Goal: Find specific page/section: Find specific page/section

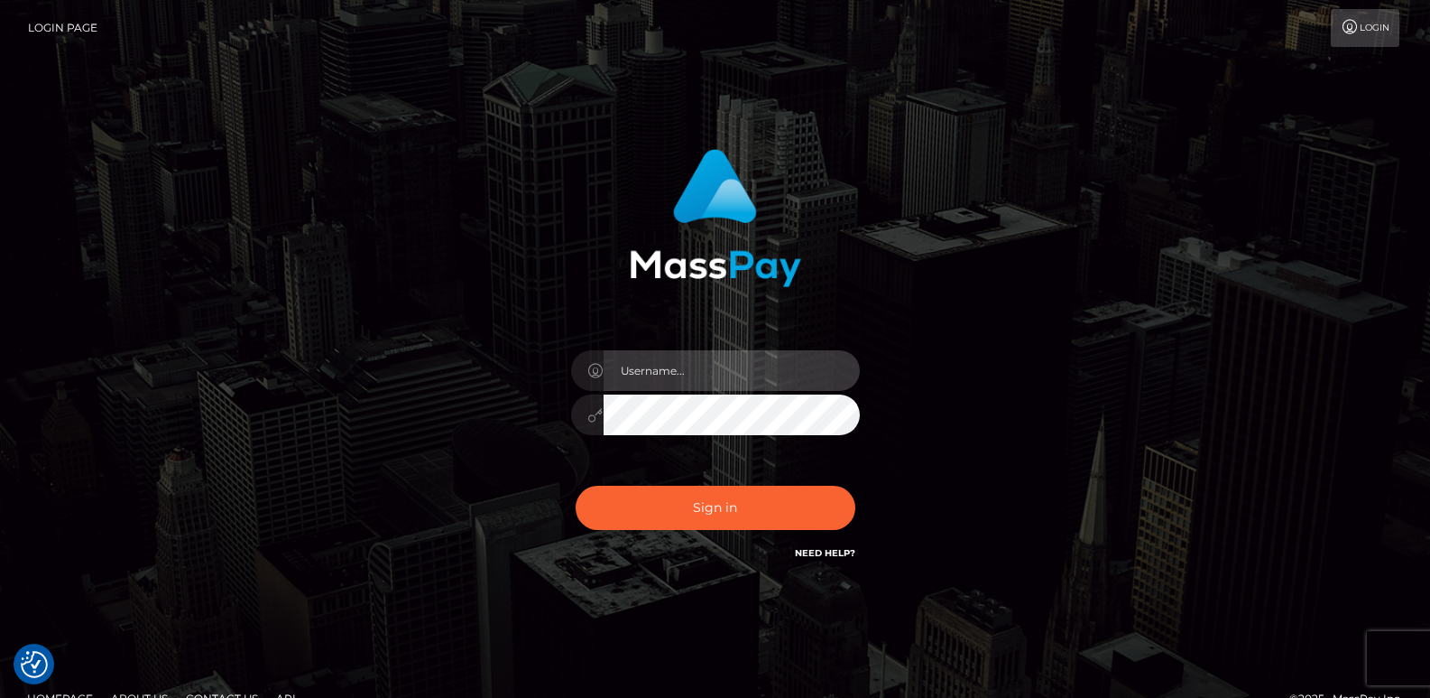
type input "ts2.es"
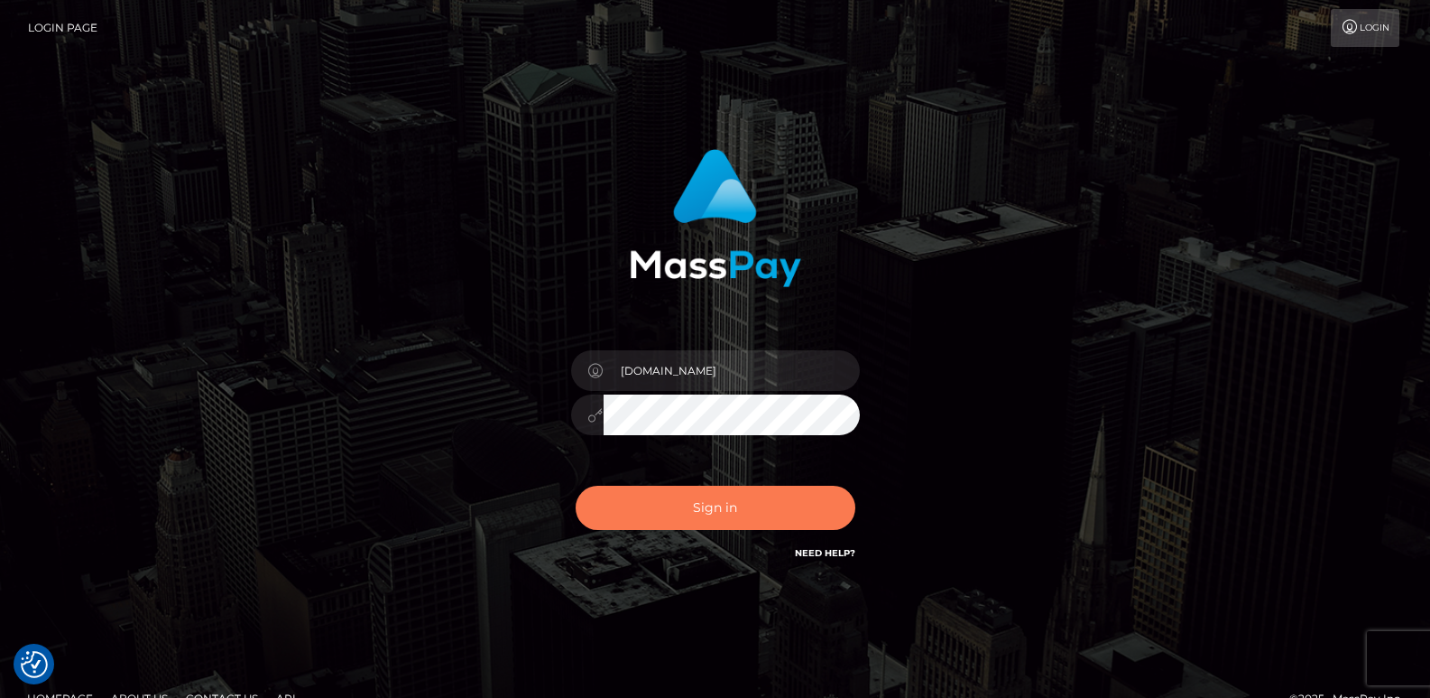
click at [642, 501] on button "Sign in" at bounding box center [716, 507] width 280 height 44
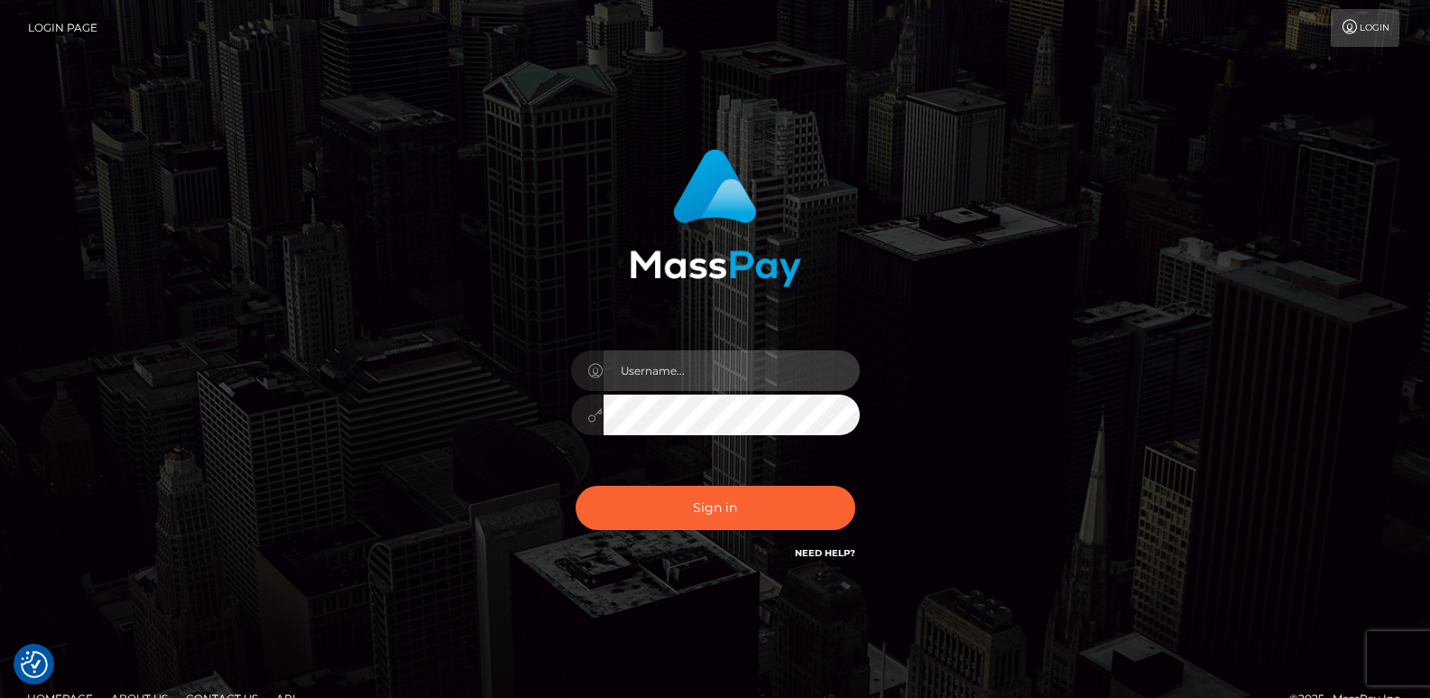
type input "ts2.es"
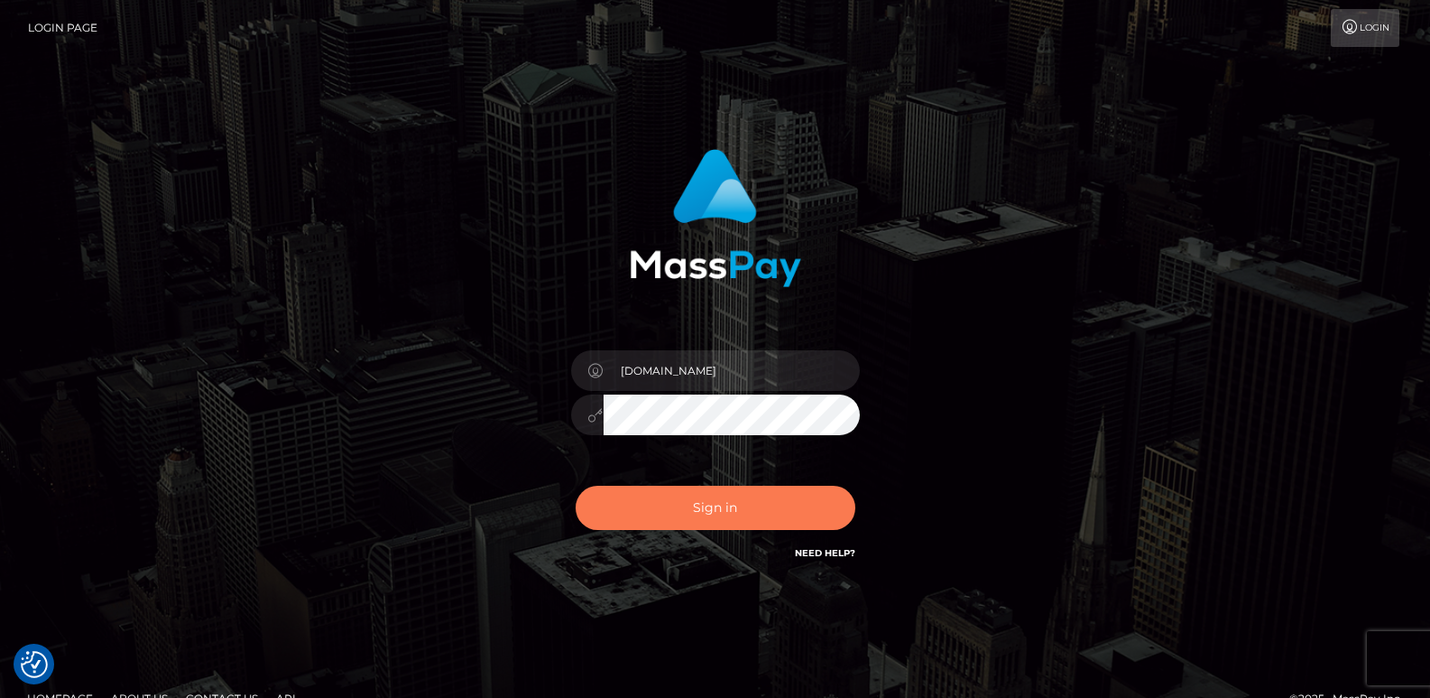
click at [642, 501] on button "Sign in" at bounding box center [716, 507] width 280 height 44
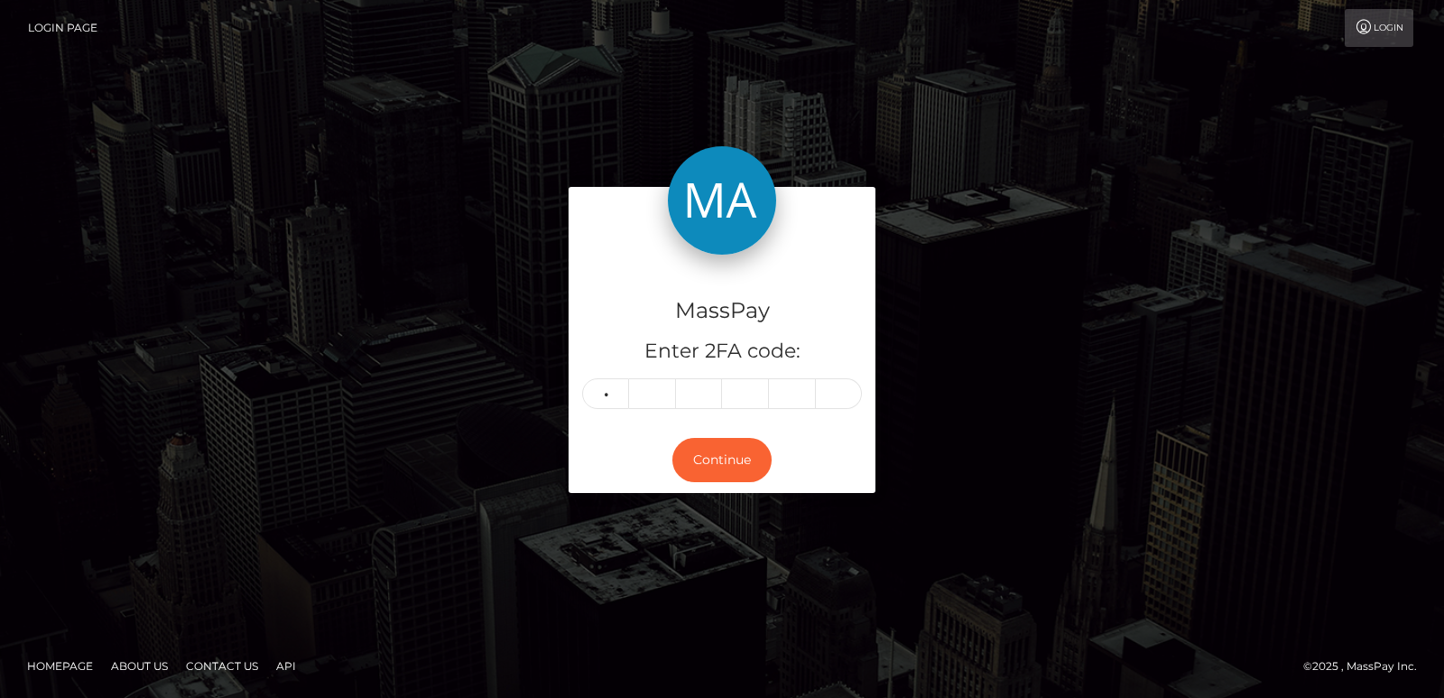
type input "4"
type input "1"
type input "8"
type input "1"
type input "7"
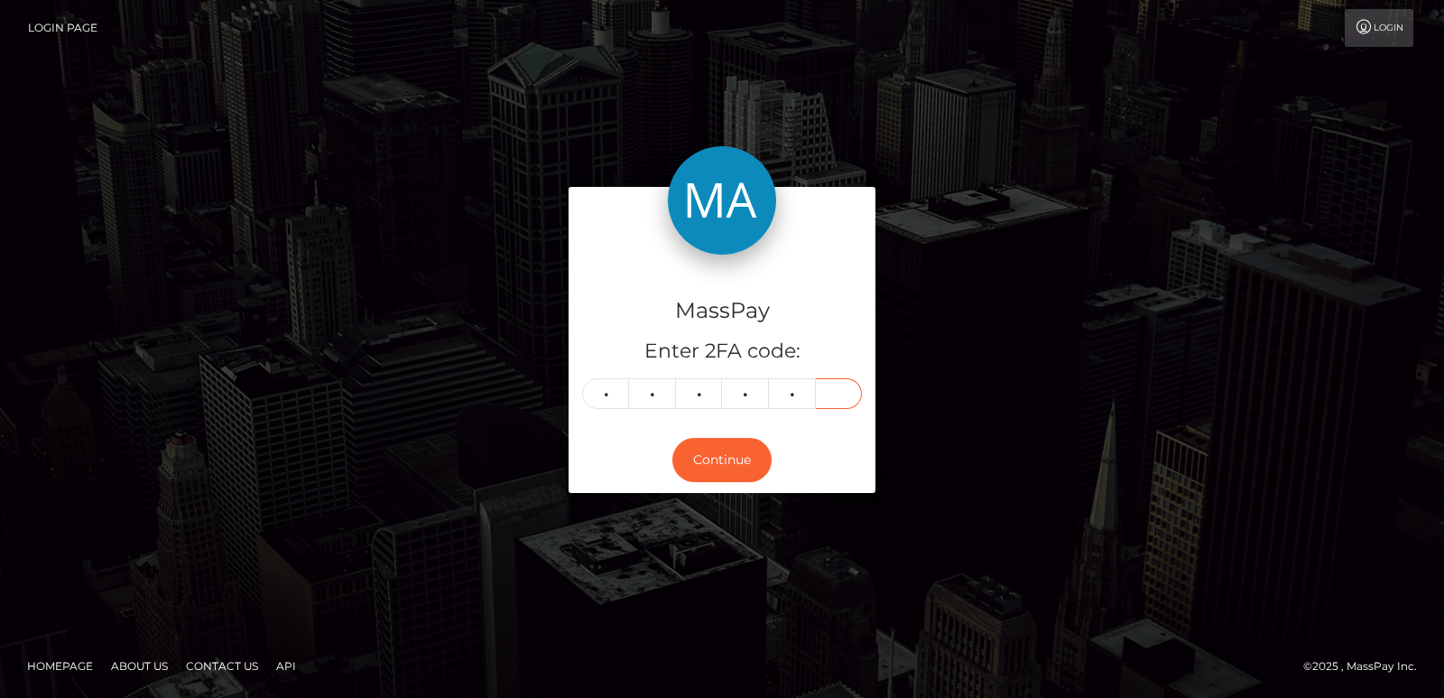
type input "6"
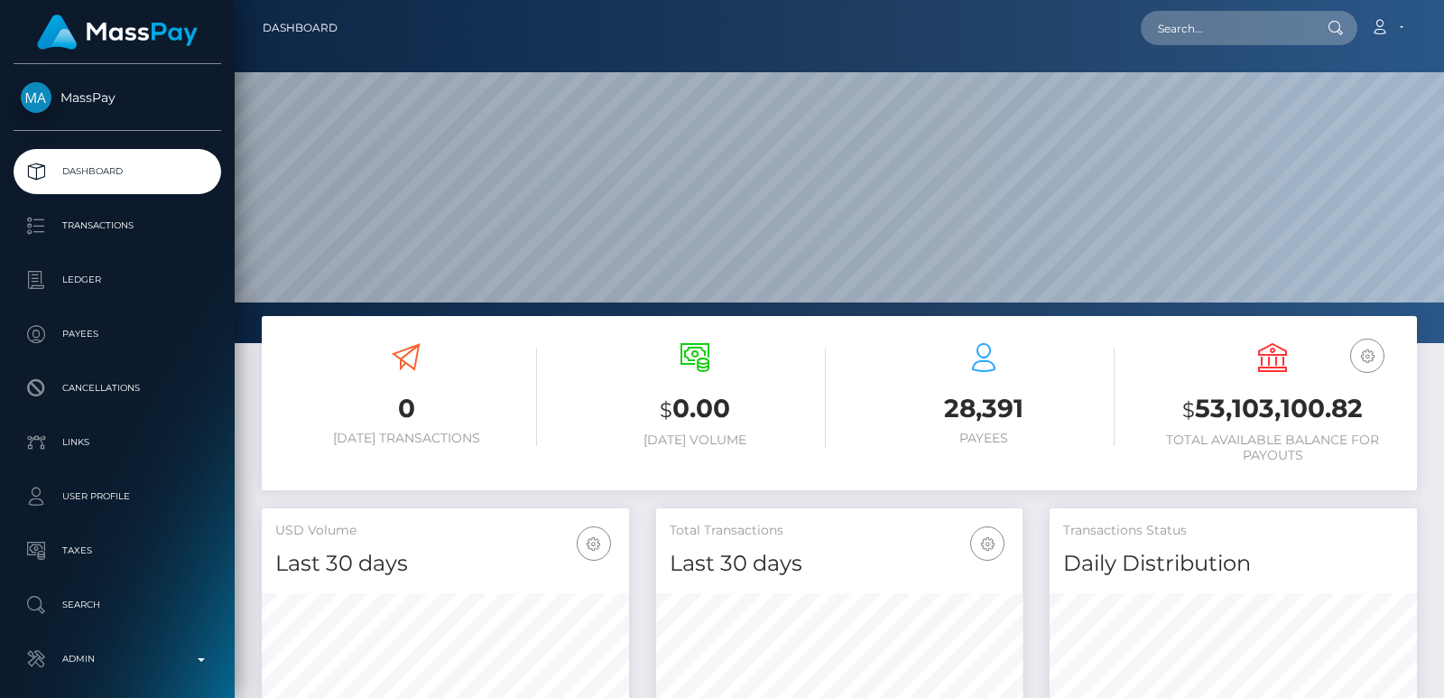
scroll to position [320, 366]
click at [1188, 36] on input "text" at bounding box center [1226, 28] width 170 height 34
paste input "[EMAIL_ADDRESS][DOMAIN_NAME]"
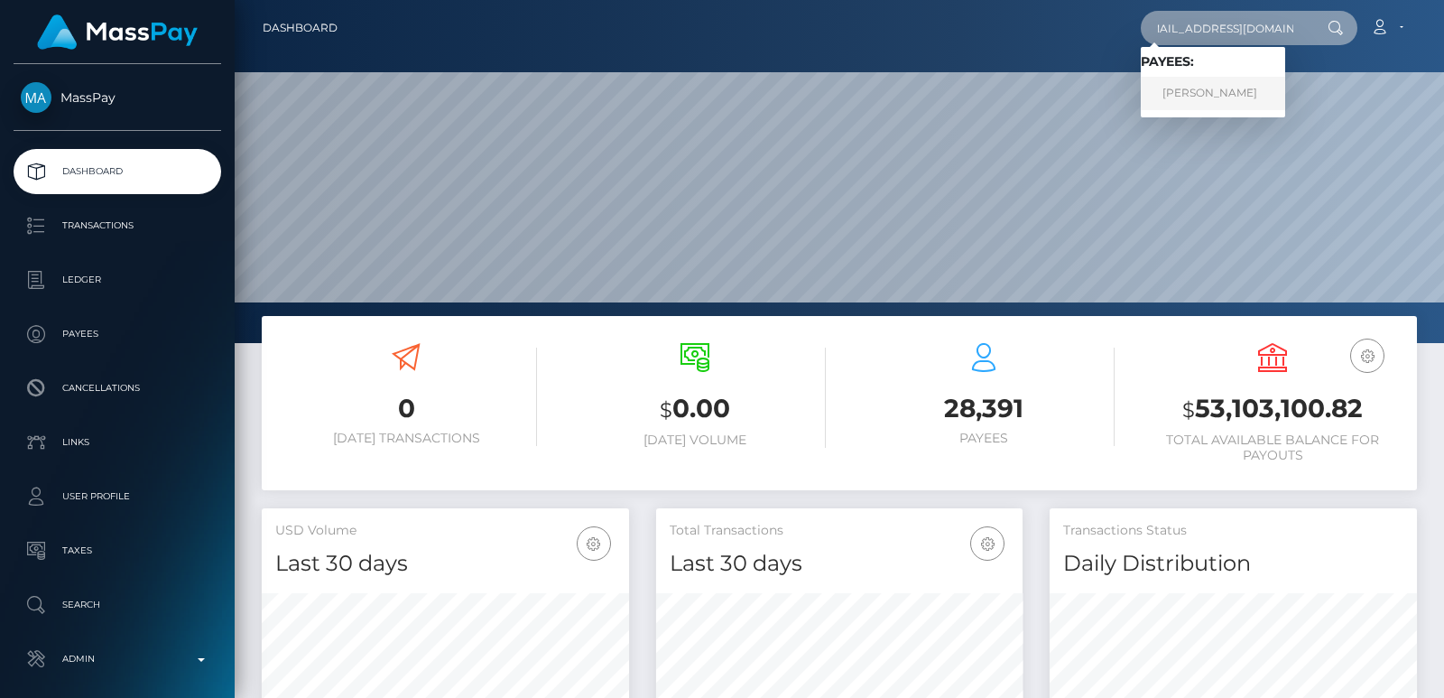
type input "[EMAIL_ADDRESS][DOMAIN_NAME]"
click at [1205, 88] on link "[PERSON_NAME]" at bounding box center [1213, 93] width 144 height 33
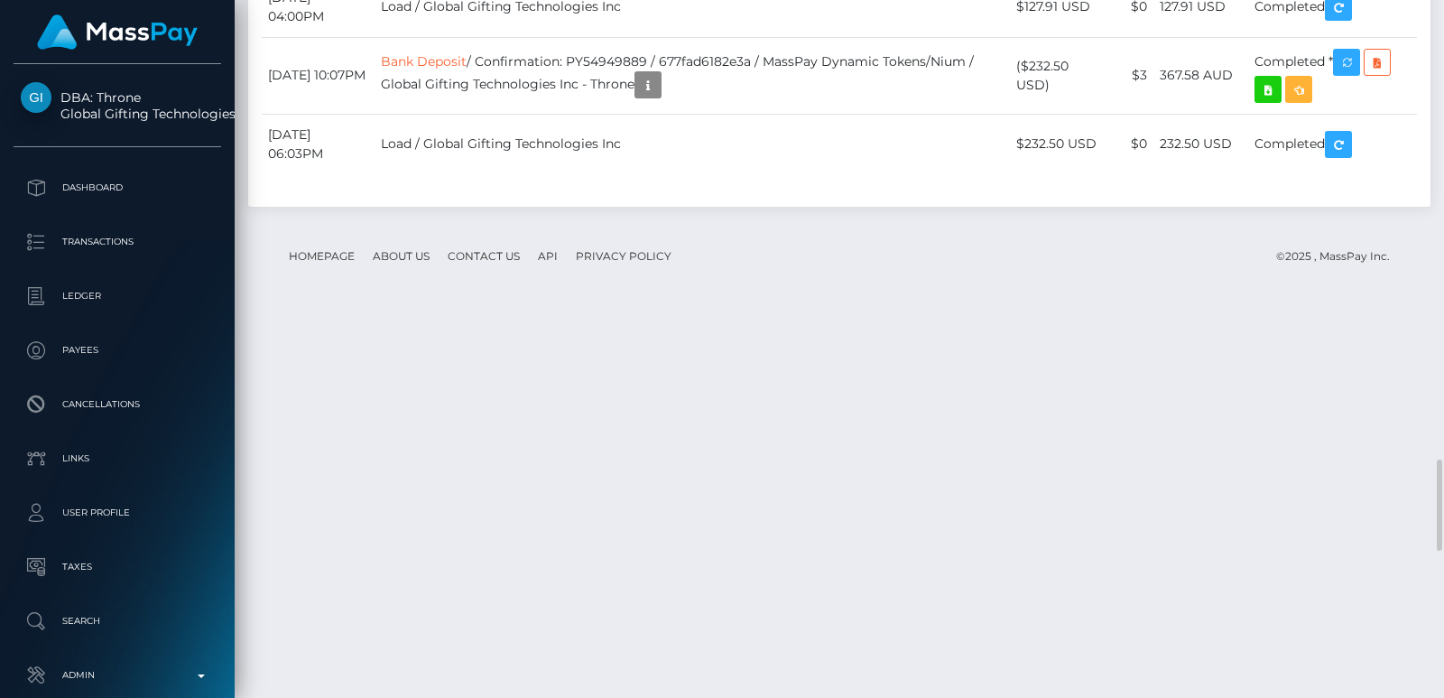
scroll to position [3573, 0]
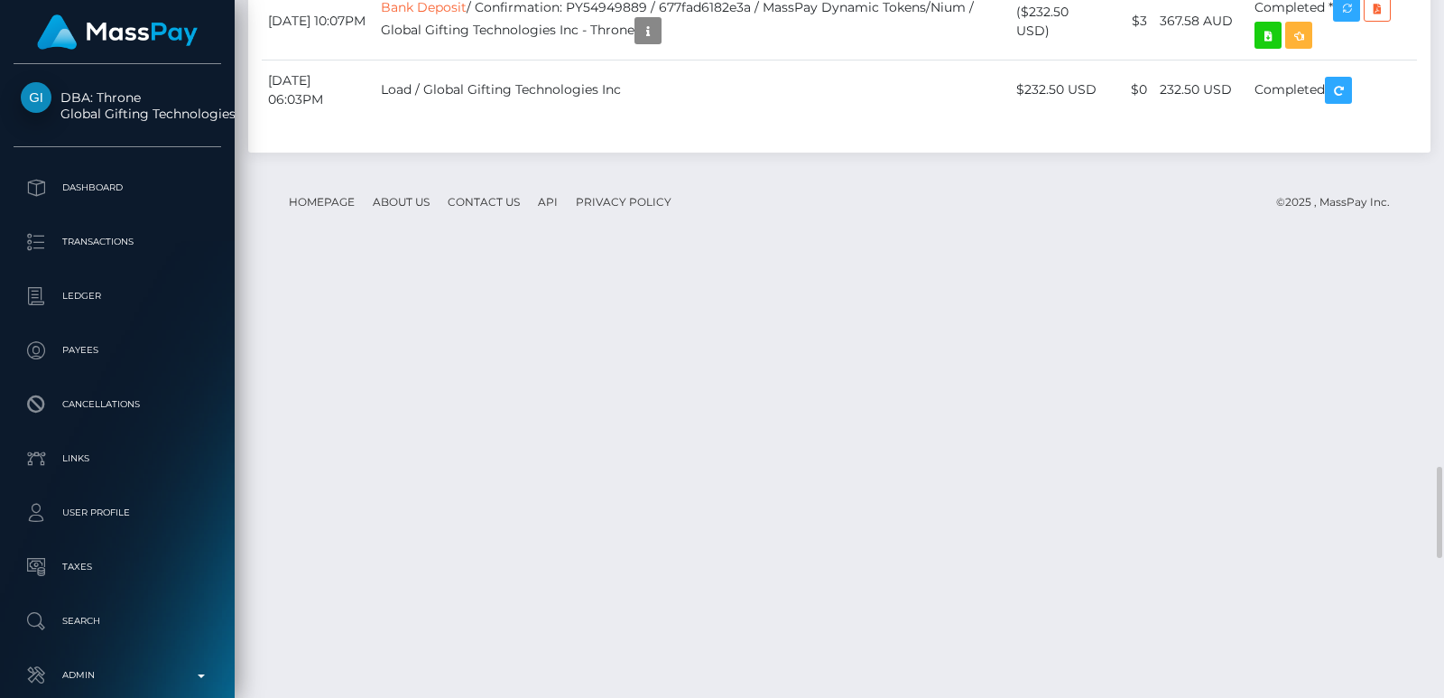
drag, startPoint x: 386, startPoint y: 331, endPoint x: 404, endPoint y: 292, distance: 42.8
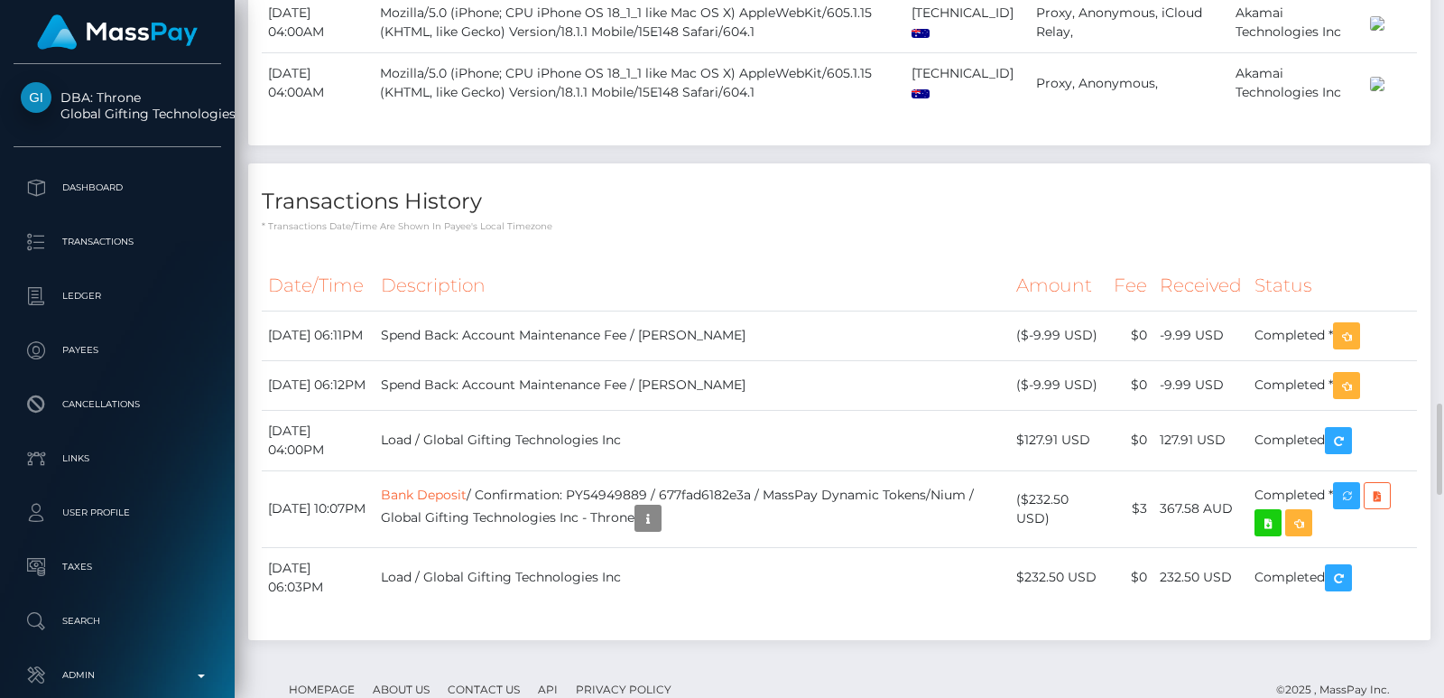
scroll to position [3113, 0]
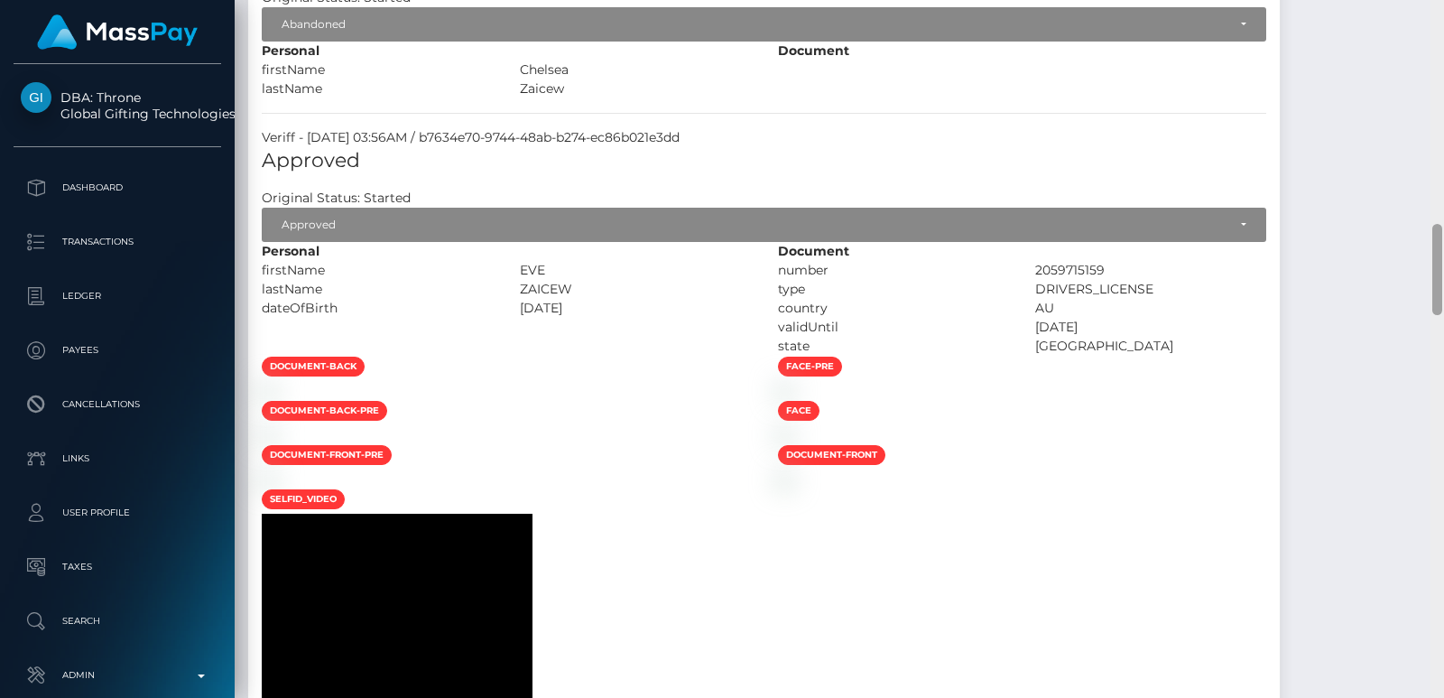
click at [1435, 84] on div at bounding box center [1437, 349] width 14 height 698
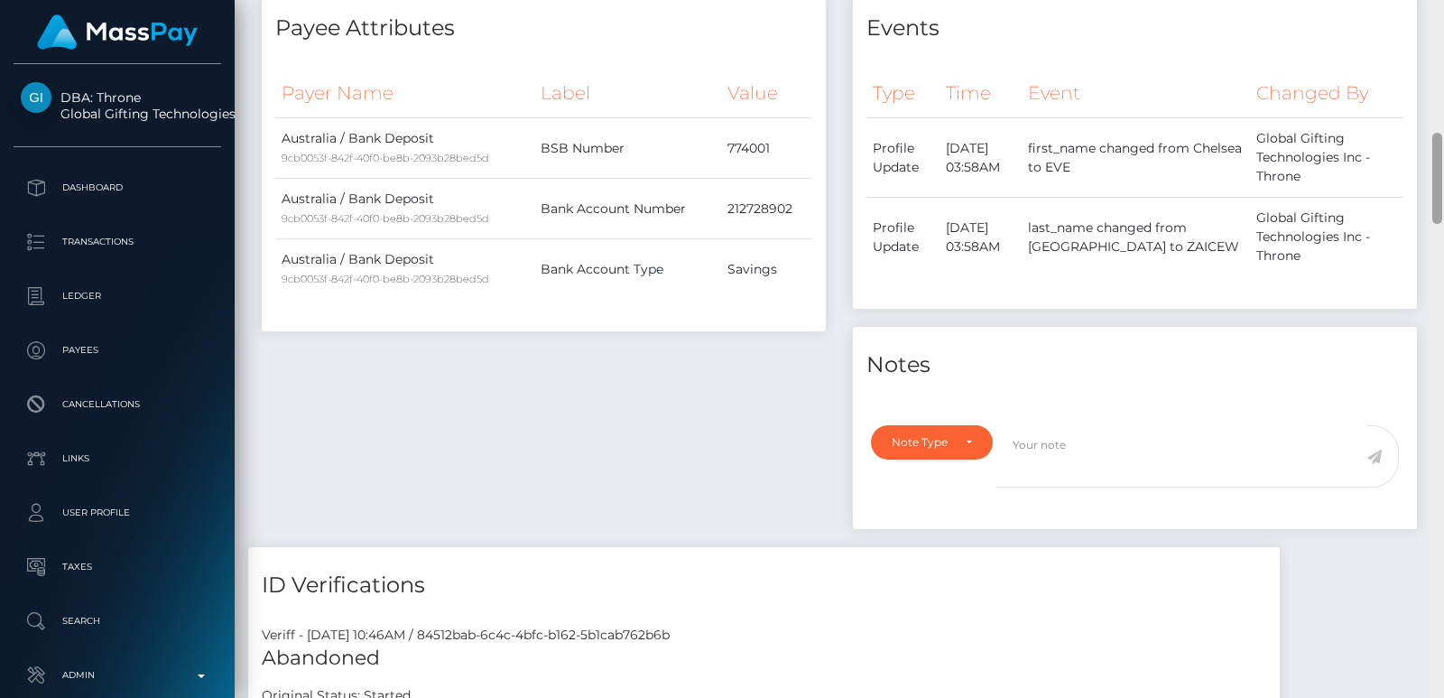
click at [1435, 84] on div at bounding box center [1437, 349] width 14 height 698
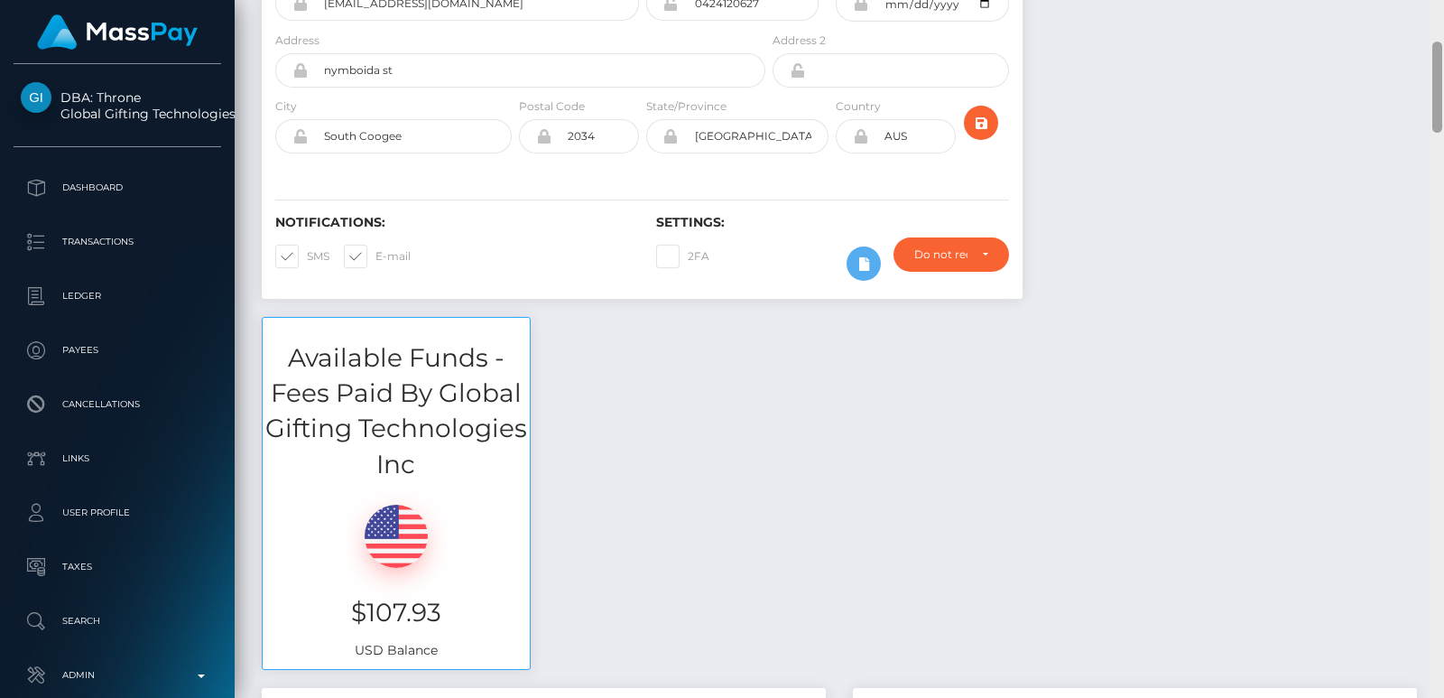
click at [1435, 84] on div at bounding box center [1437, 87] width 10 height 91
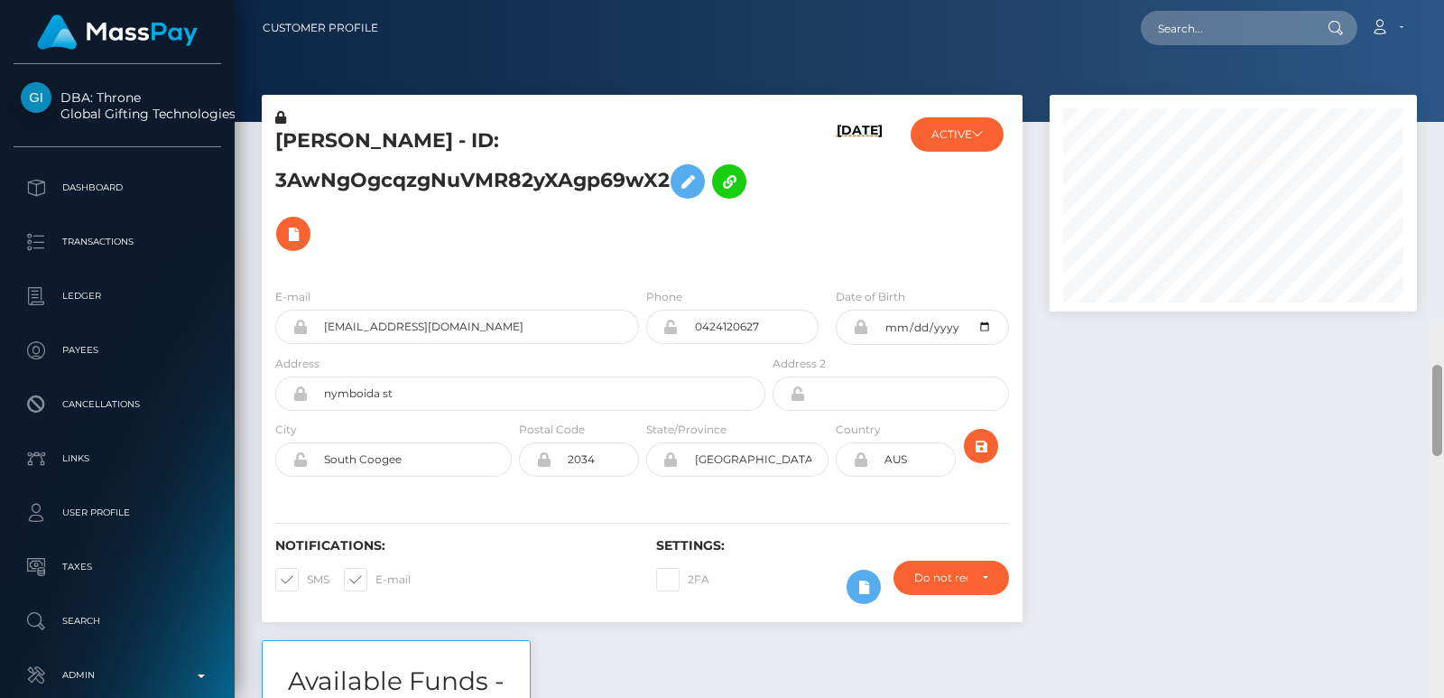
click at [1435, 33] on div "Customer Profile Loading... Loading..." at bounding box center [839, 349] width 1209 height 698
click at [305, 138] on h5 "EVE ZAICEW - ID: 3AwNgOgcqzgNuVMR82yXAgp69wX2" at bounding box center [515, 193] width 480 height 133
copy h5 "EVE"
click at [1185, 17] on input "text" at bounding box center [1226, 28] width 170 height 34
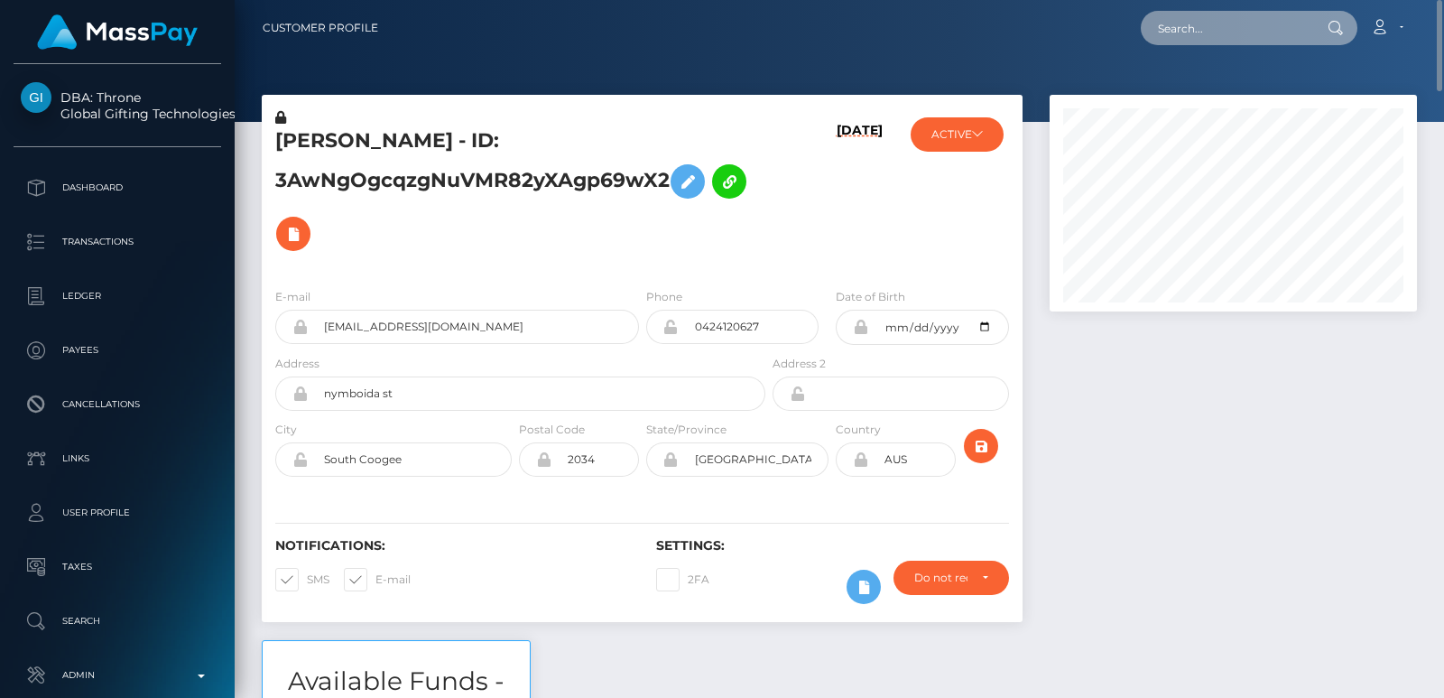
paste input "megaluxeon@gmail.com"
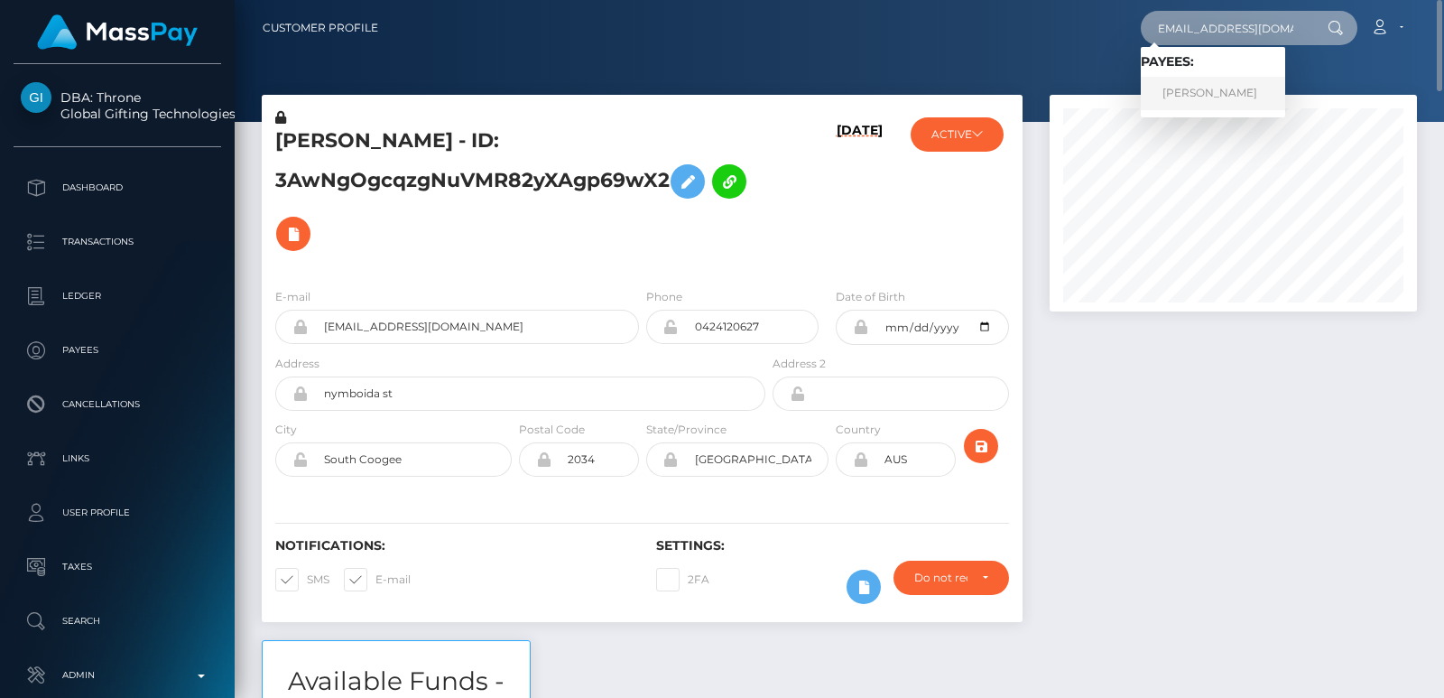
type input "megaluxeon@gmail.com"
click at [1202, 102] on link "Andrey Shulika" at bounding box center [1213, 93] width 144 height 33
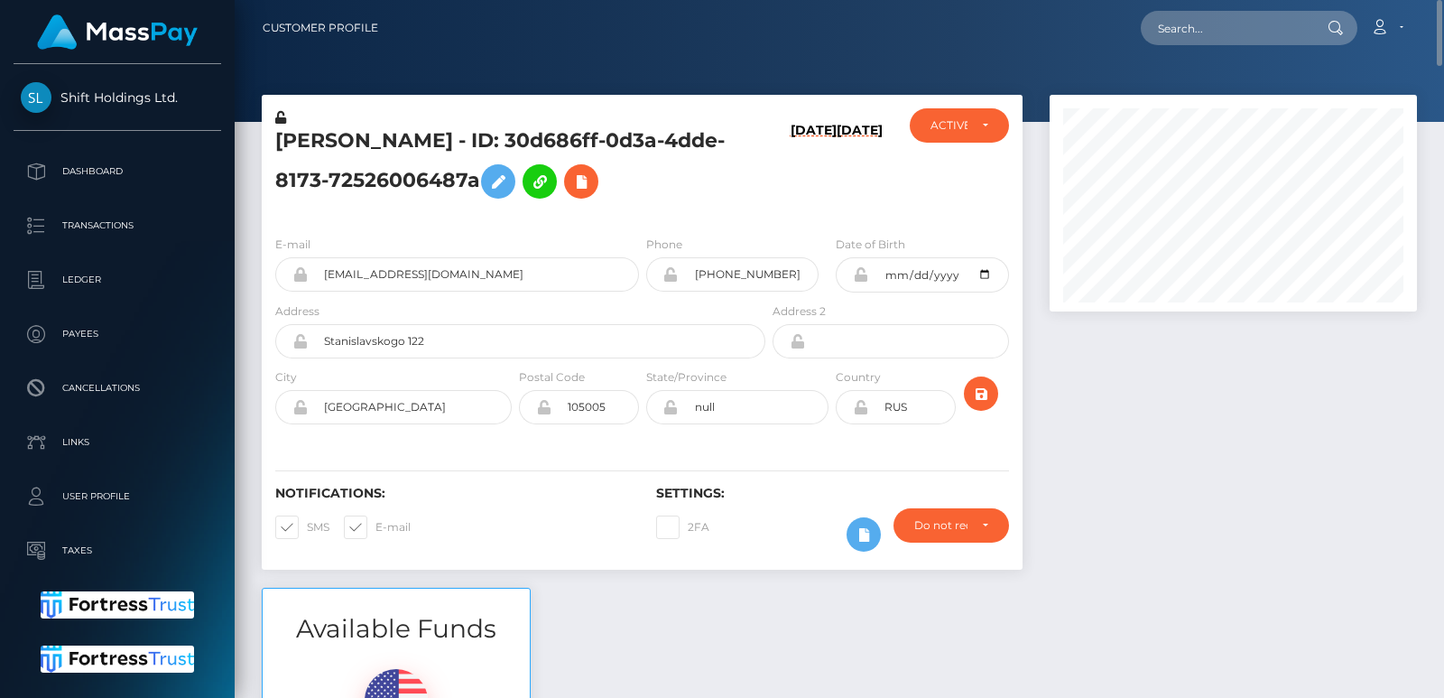
click at [317, 127] on h5 "Andrey Shulika - ID: 30d686ff-0d3a-4dde-8173-72526006487a" at bounding box center [515, 167] width 480 height 80
copy h5 "Andrey"
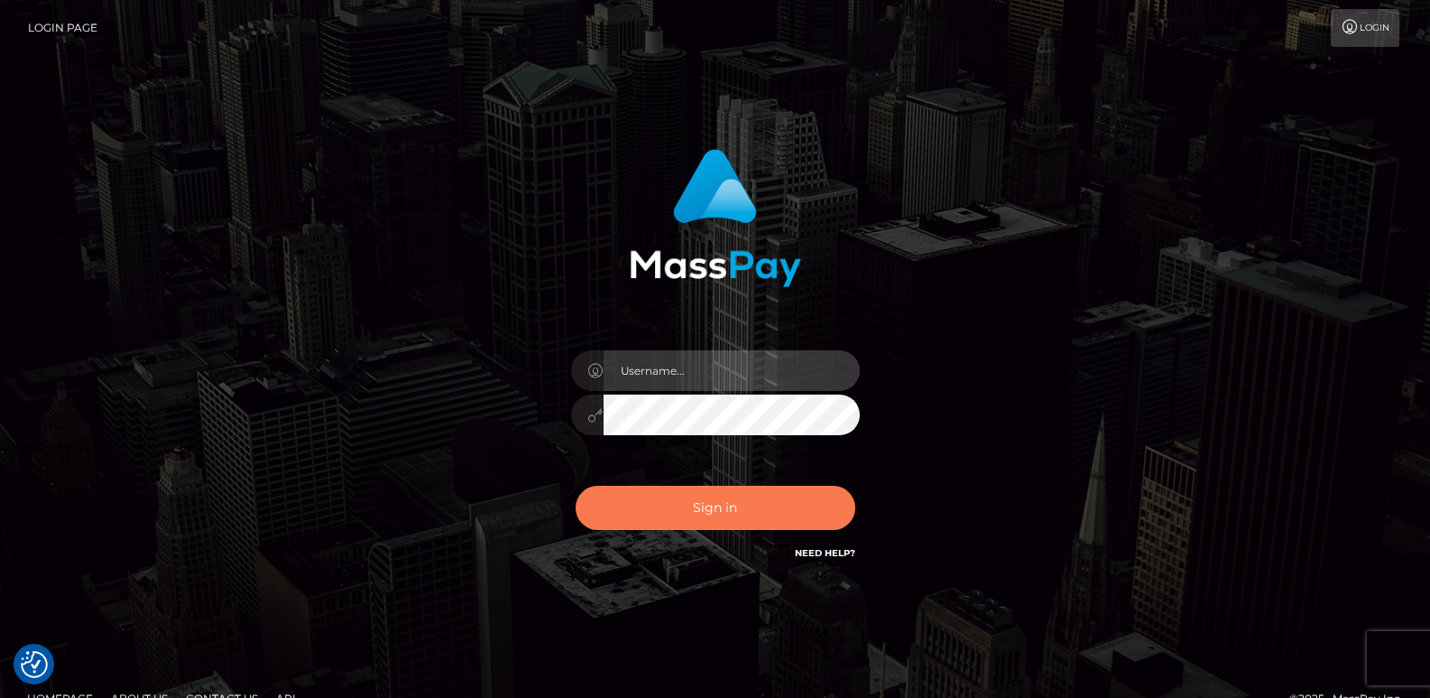
type input "[DOMAIN_NAME]"
click at [666, 510] on button "Sign in" at bounding box center [716, 507] width 280 height 44
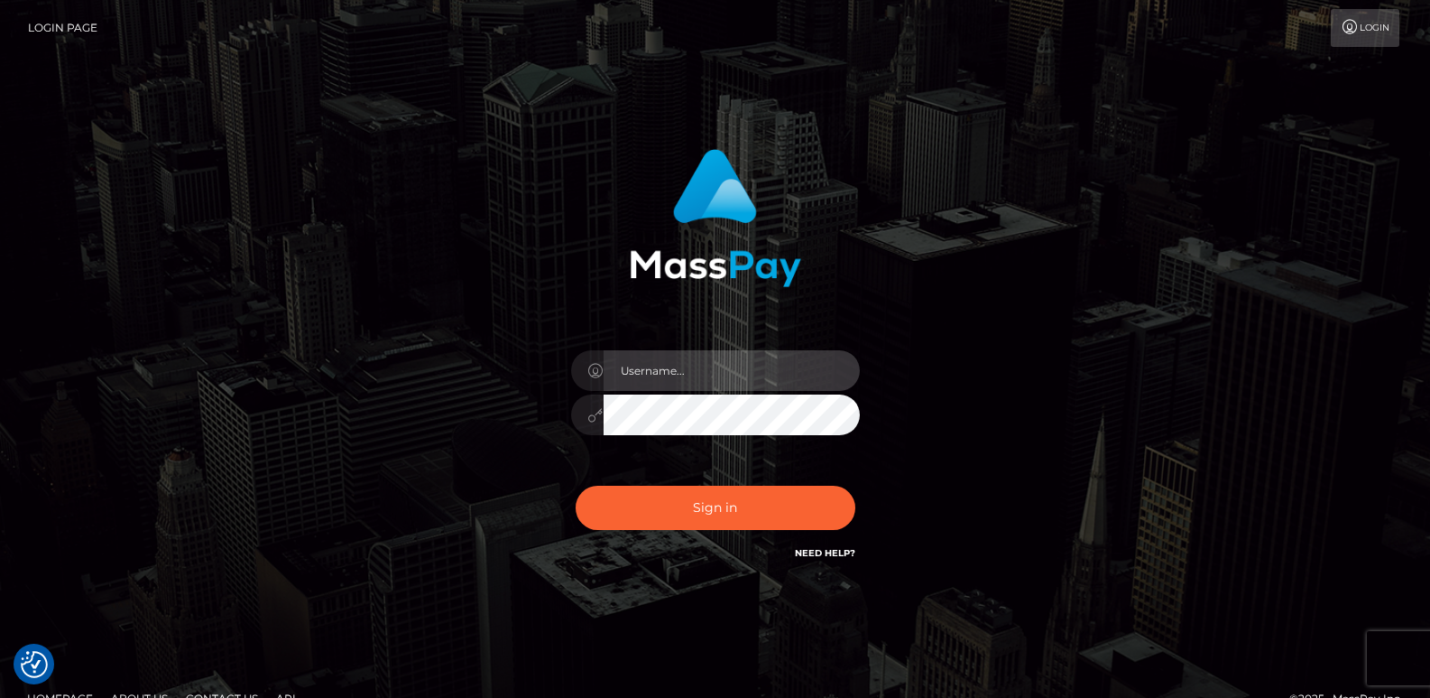
type input "ts2.es"
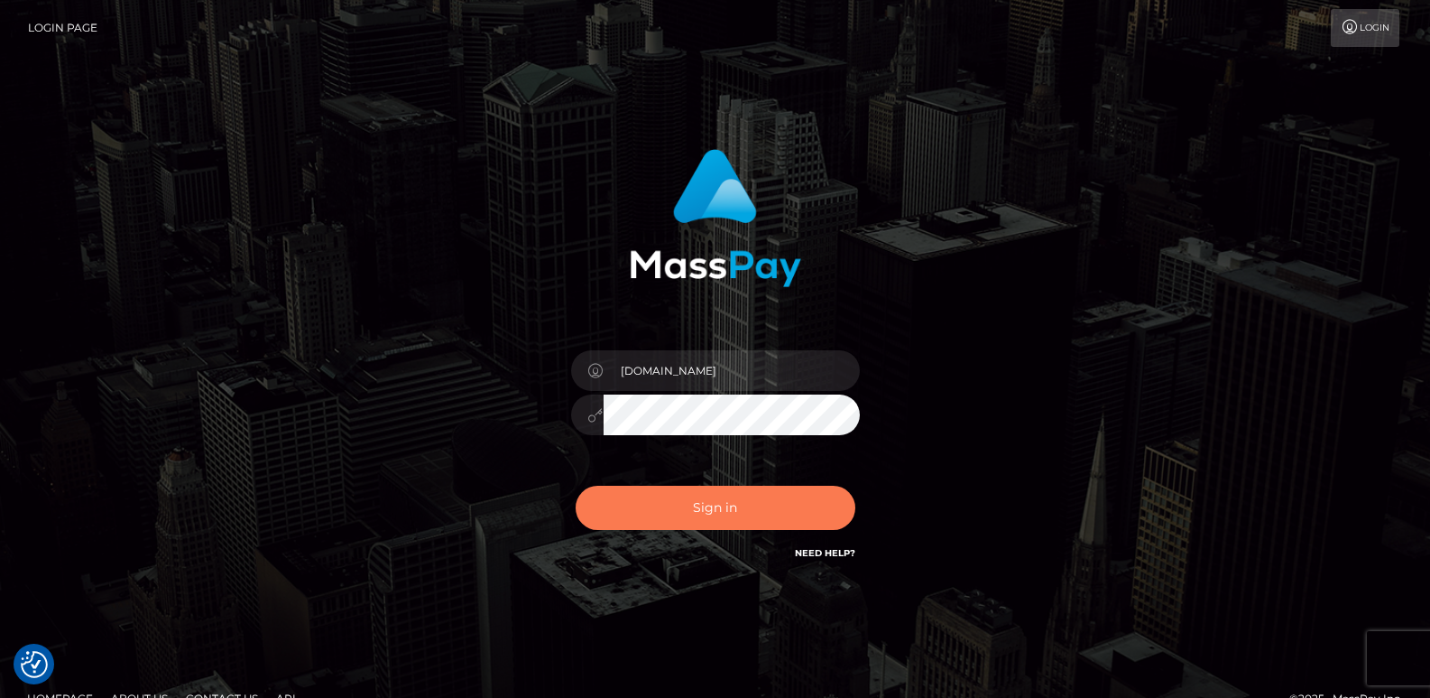
click at [666, 510] on button "Sign in" at bounding box center [716, 507] width 280 height 44
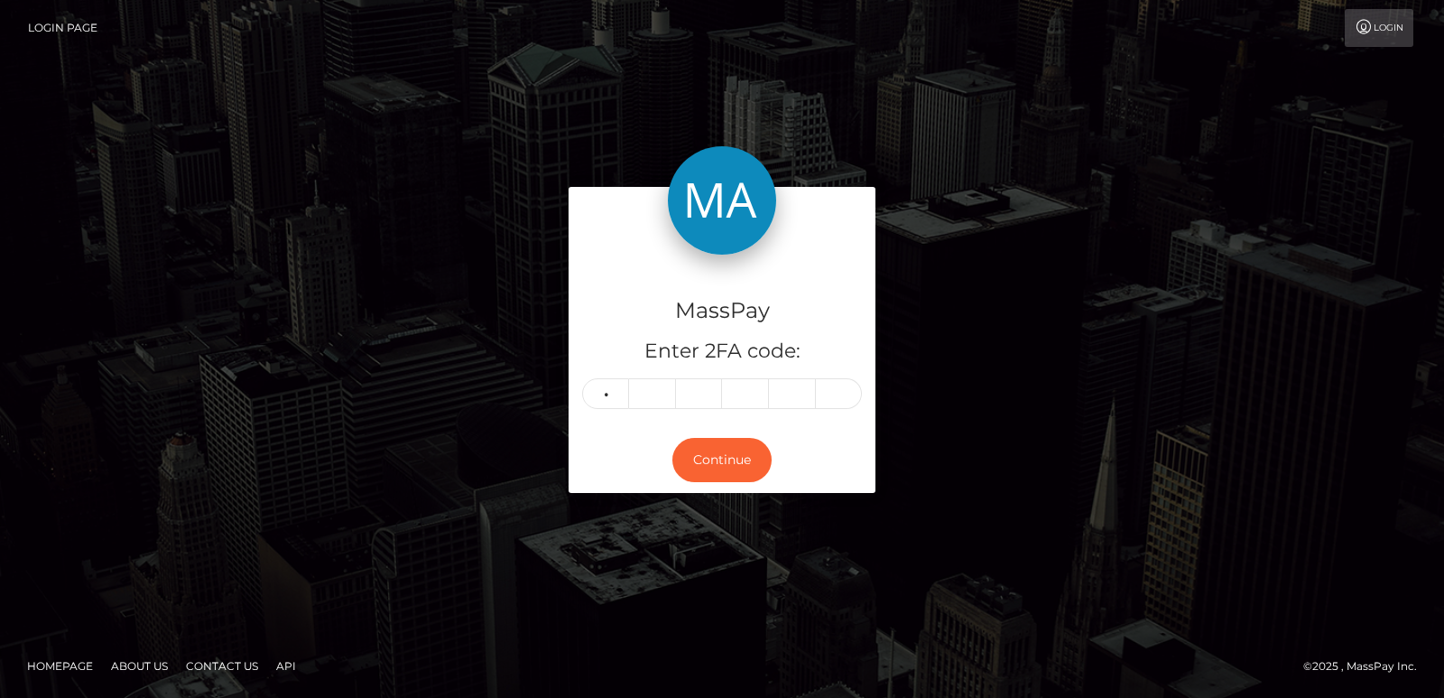
type input "8"
type input "5"
type input "0"
type input "1"
type input "2"
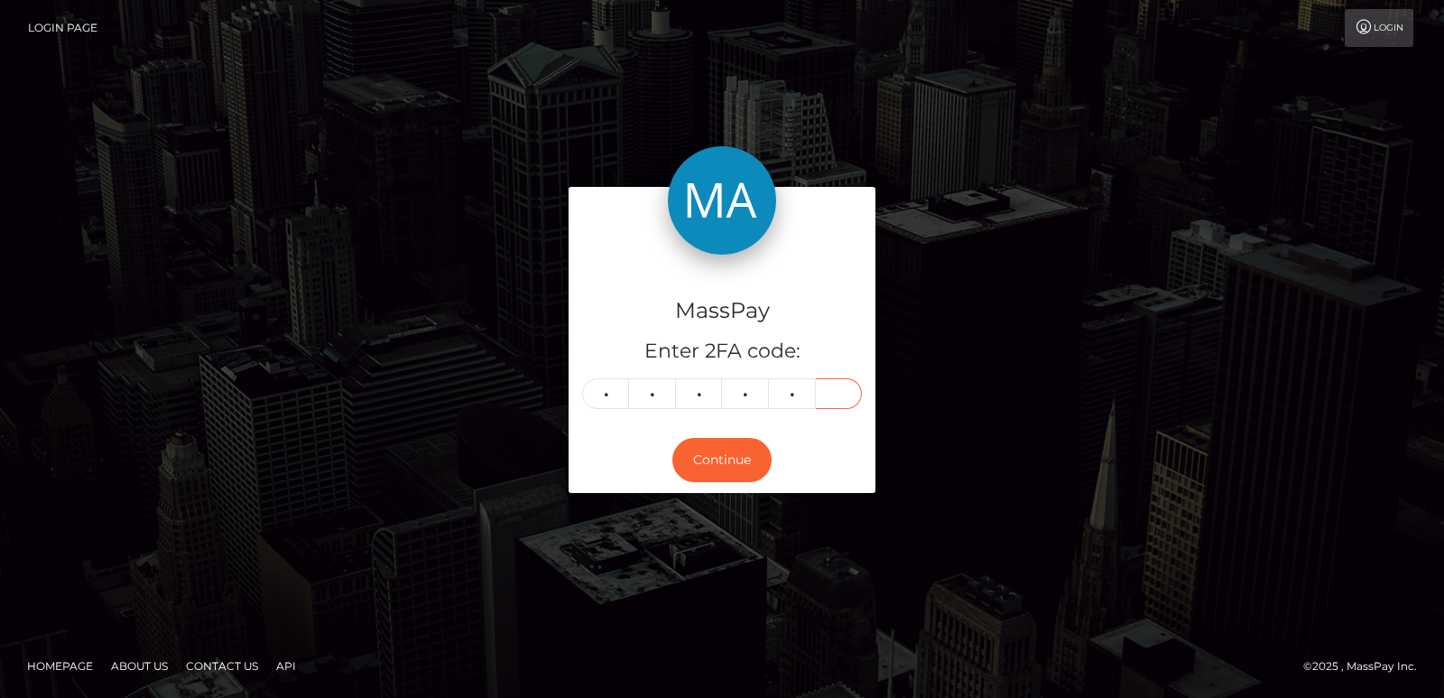
type input "0"
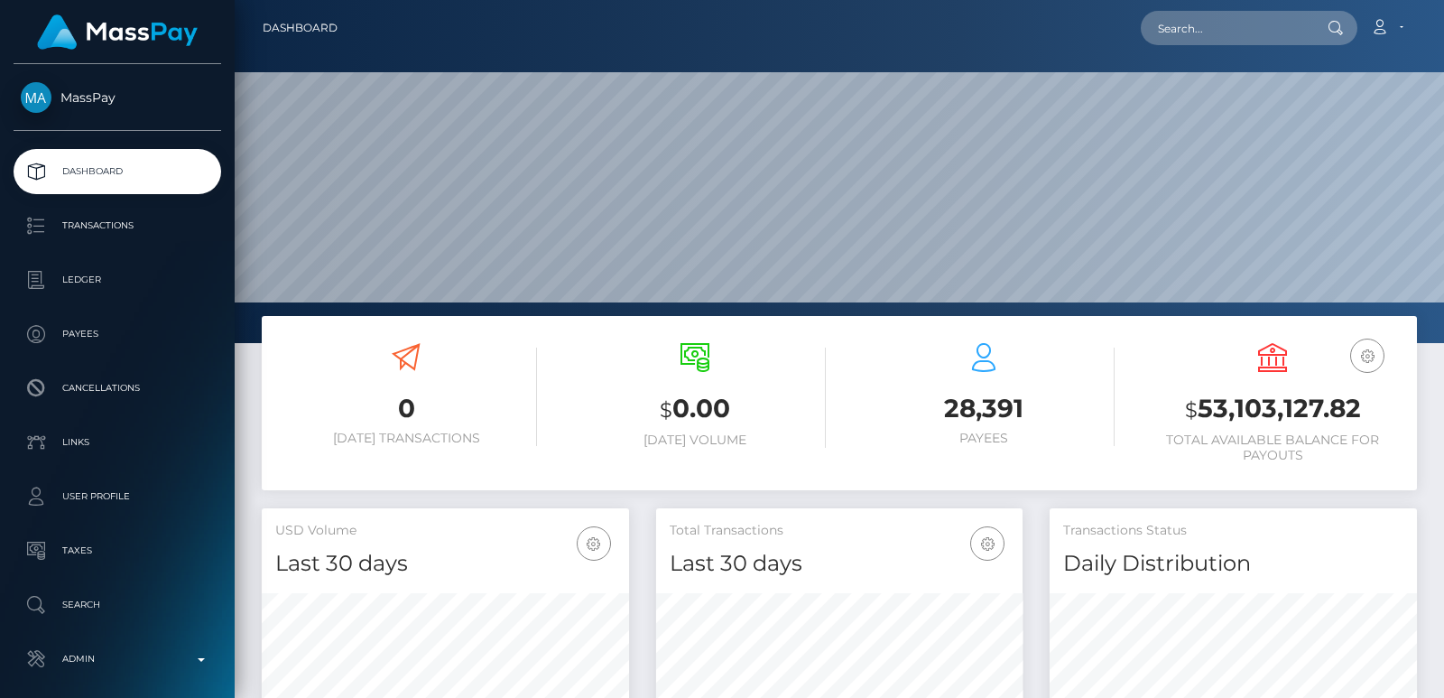
scroll to position [320, 366]
click at [1190, 8] on nav "Dashboard Loading... Loading... Account Edit Profile" at bounding box center [839, 28] width 1209 height 56
click at [1170, 25] on input "text" at bounding box center [1226, 28] width 170 height 34
paste input "[EMAIL_ADDRESS][DOMAIN_NAME]"
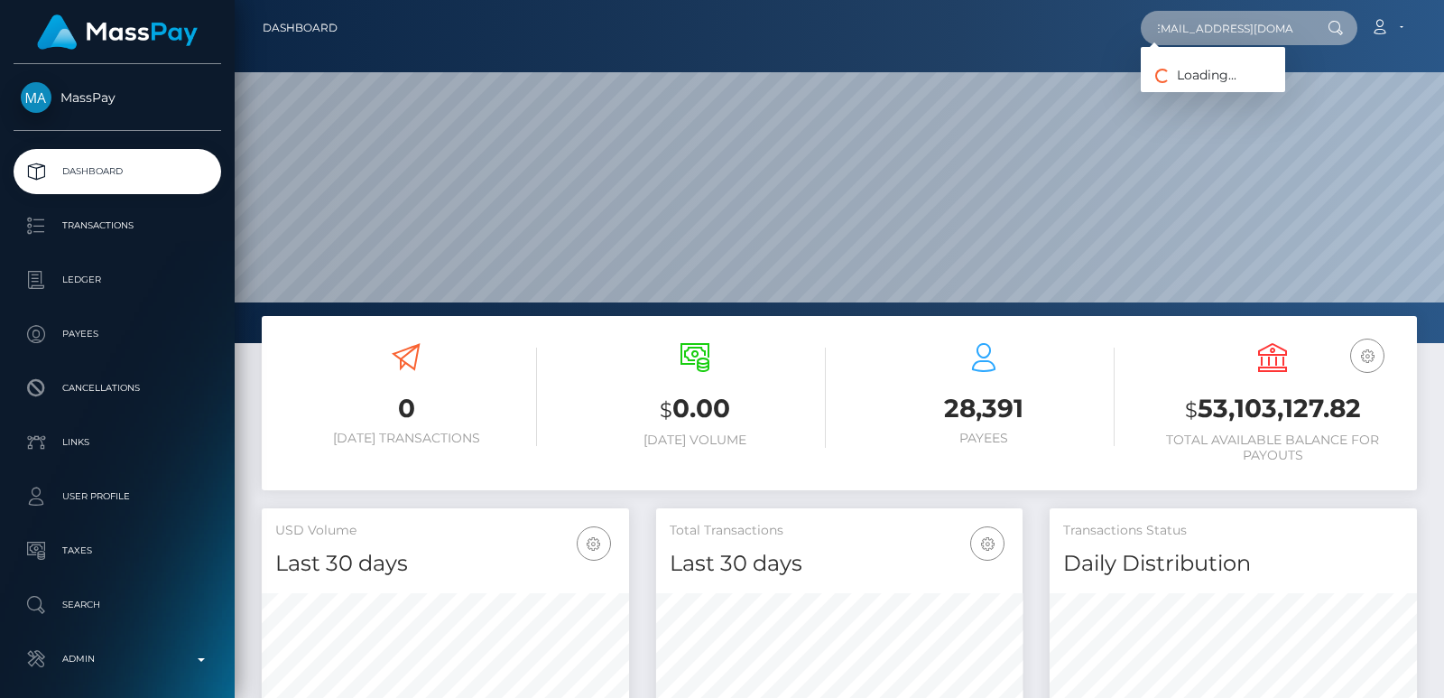
type input "[EMAIL_ADDRESS][DOMAIN_NAME]"
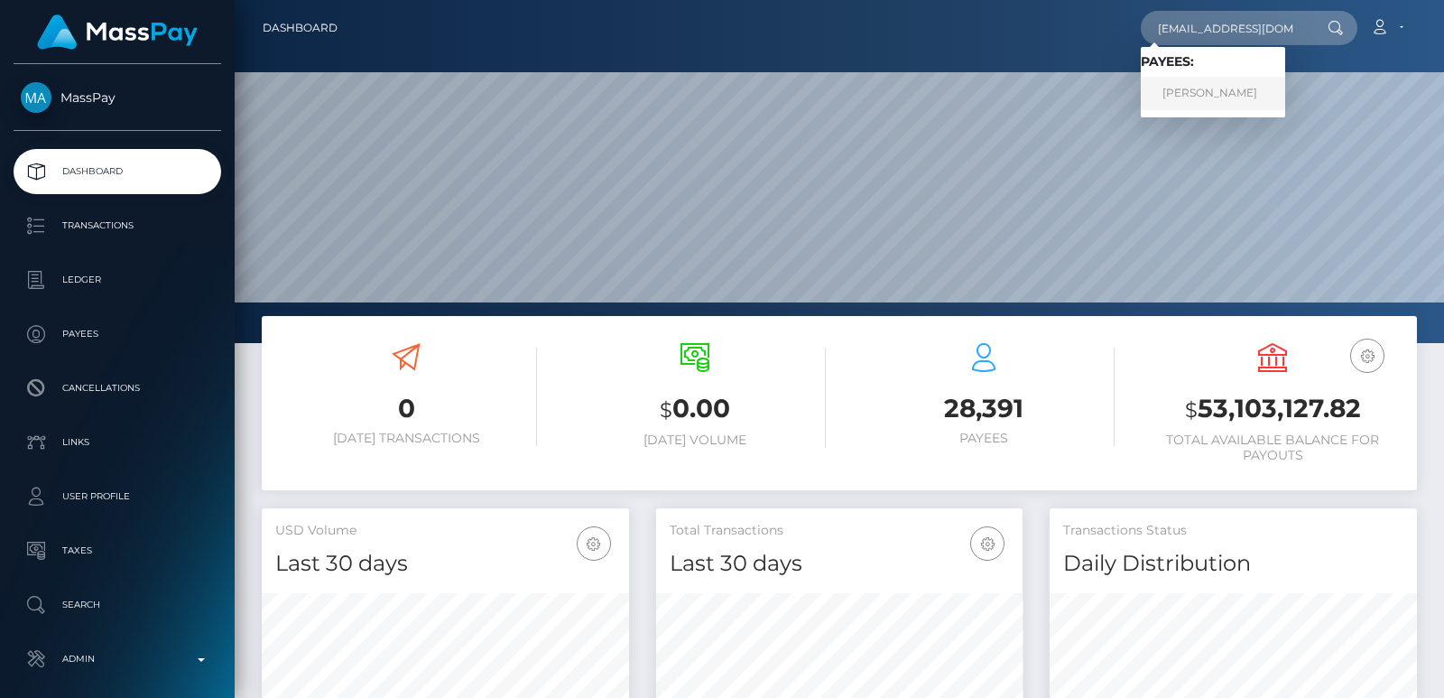
click at [1255, 89] on link "Raffaella Abderhalden" at bounding box center [1213, 93] width 144 height 33
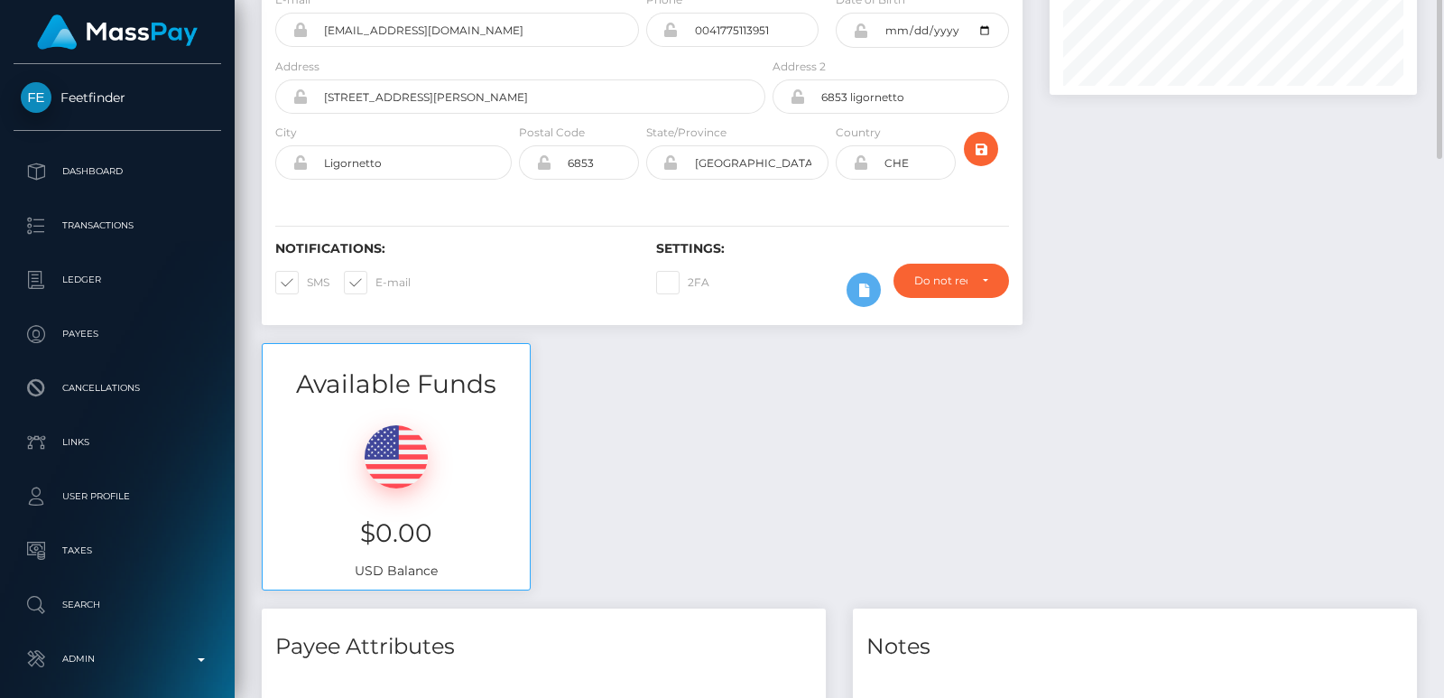
scroll to position [135, 0]
